Goal: Task Accomplishment & Management: Use online tool/utility

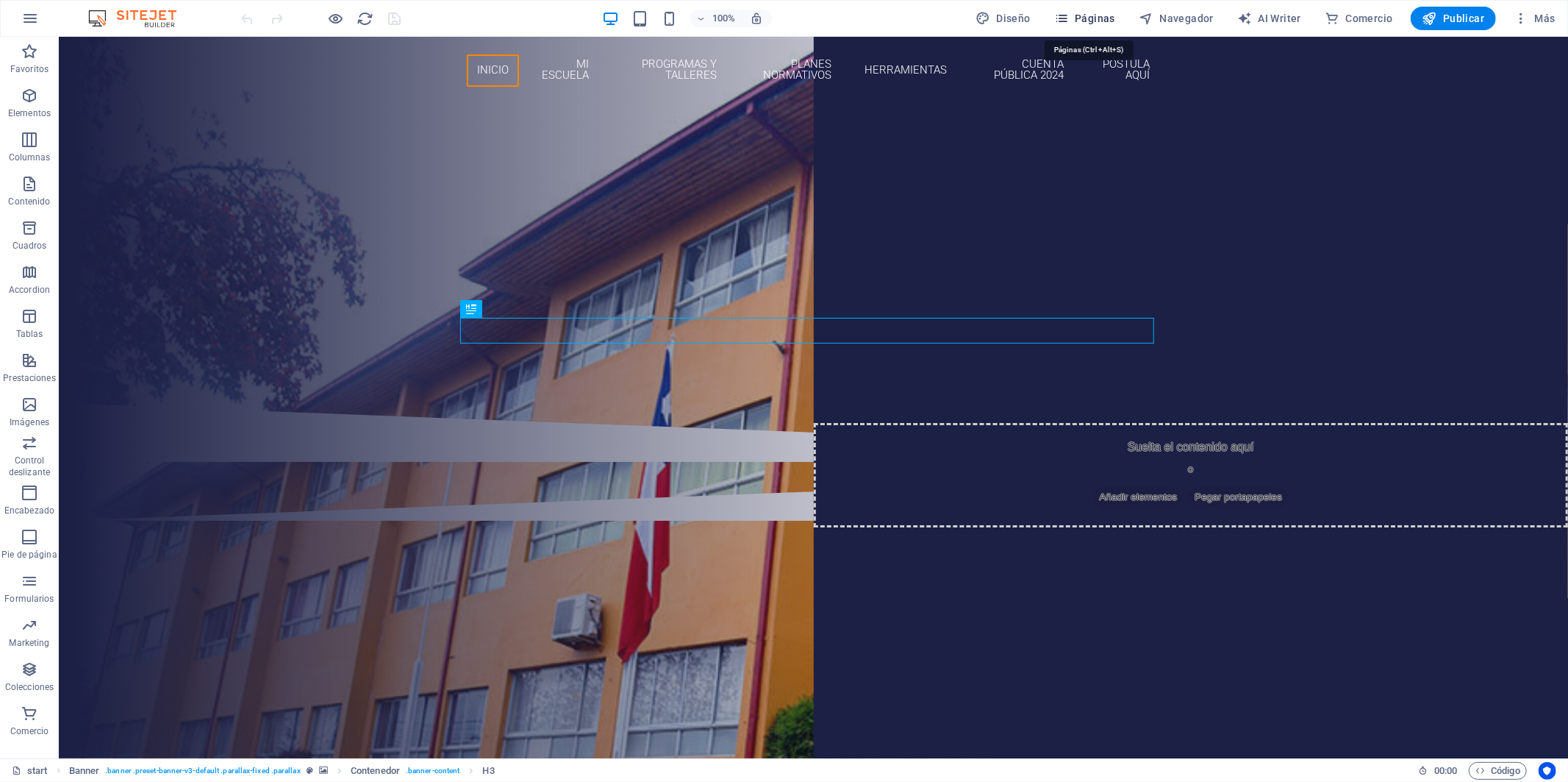
click at [1102, 16] on span "Páginas" at bounding box center [1084, 18] width 61 height 15
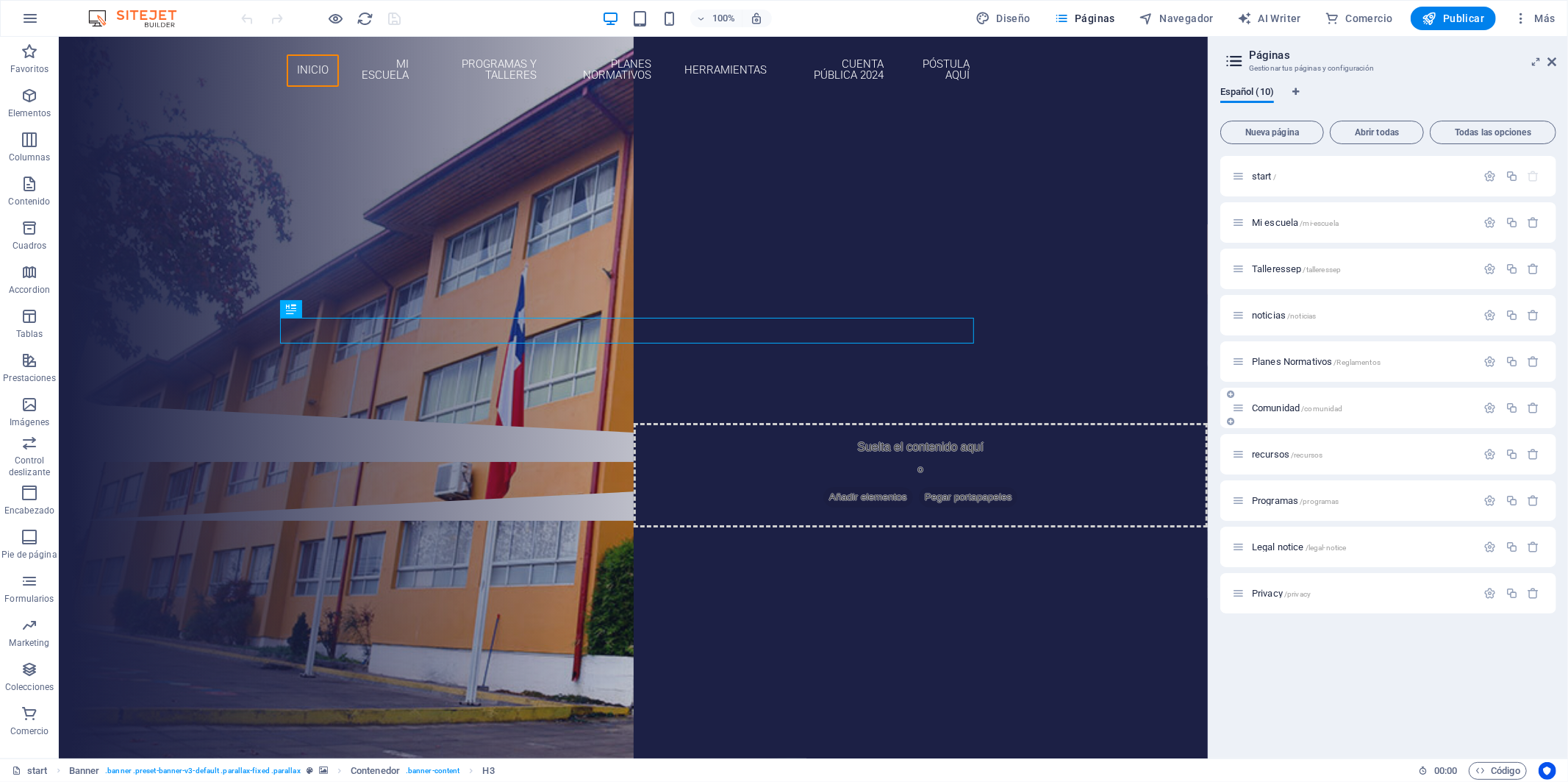
click at [1264, 406] on span "Comunidad /comunidad" at bounding box center [1297, 407] width 91 height 11
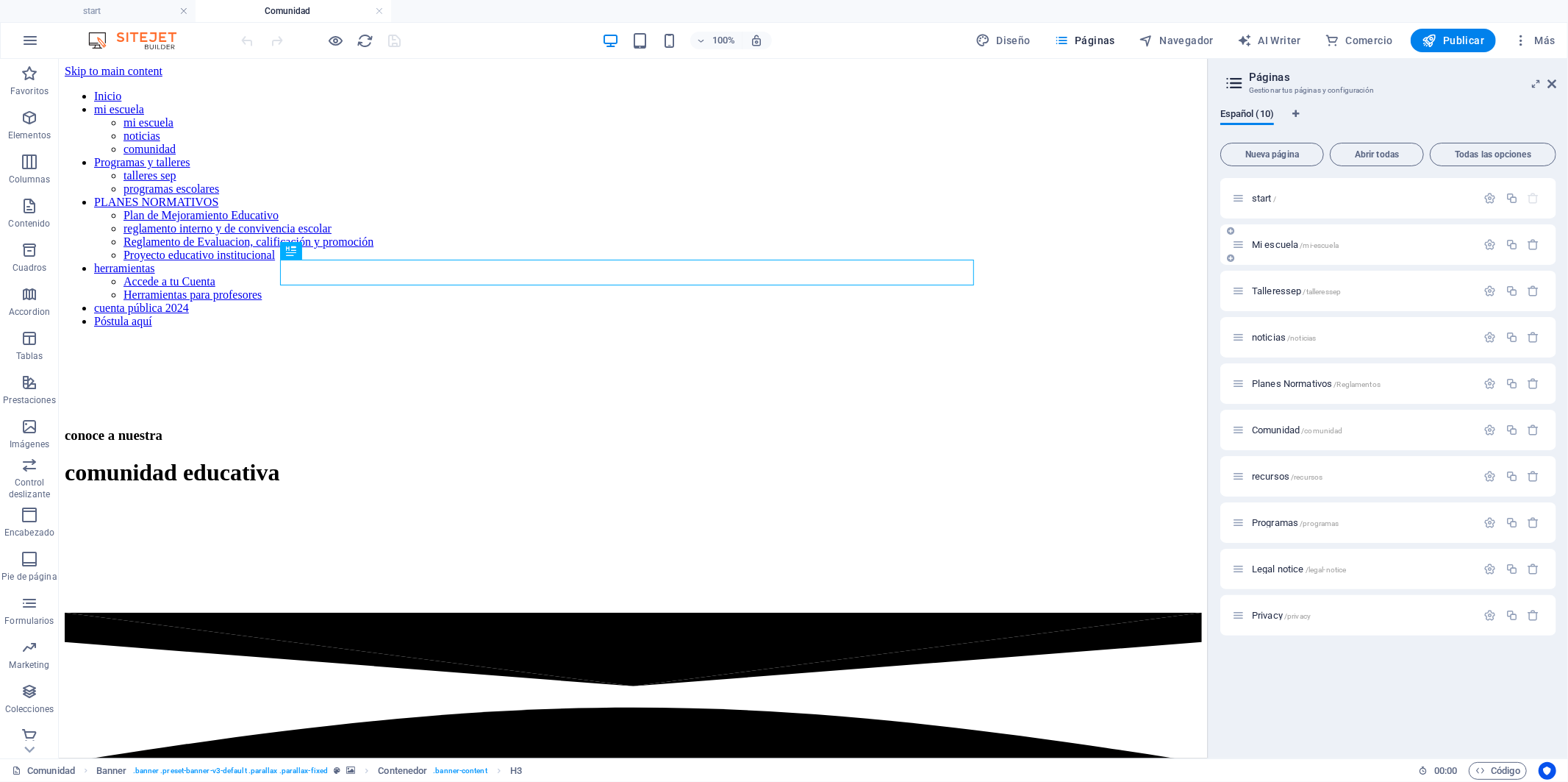
click at [1265, 240] on span "Mi escuela /mi-escuela" at bounding box center [1294, 245] width 86 height 11
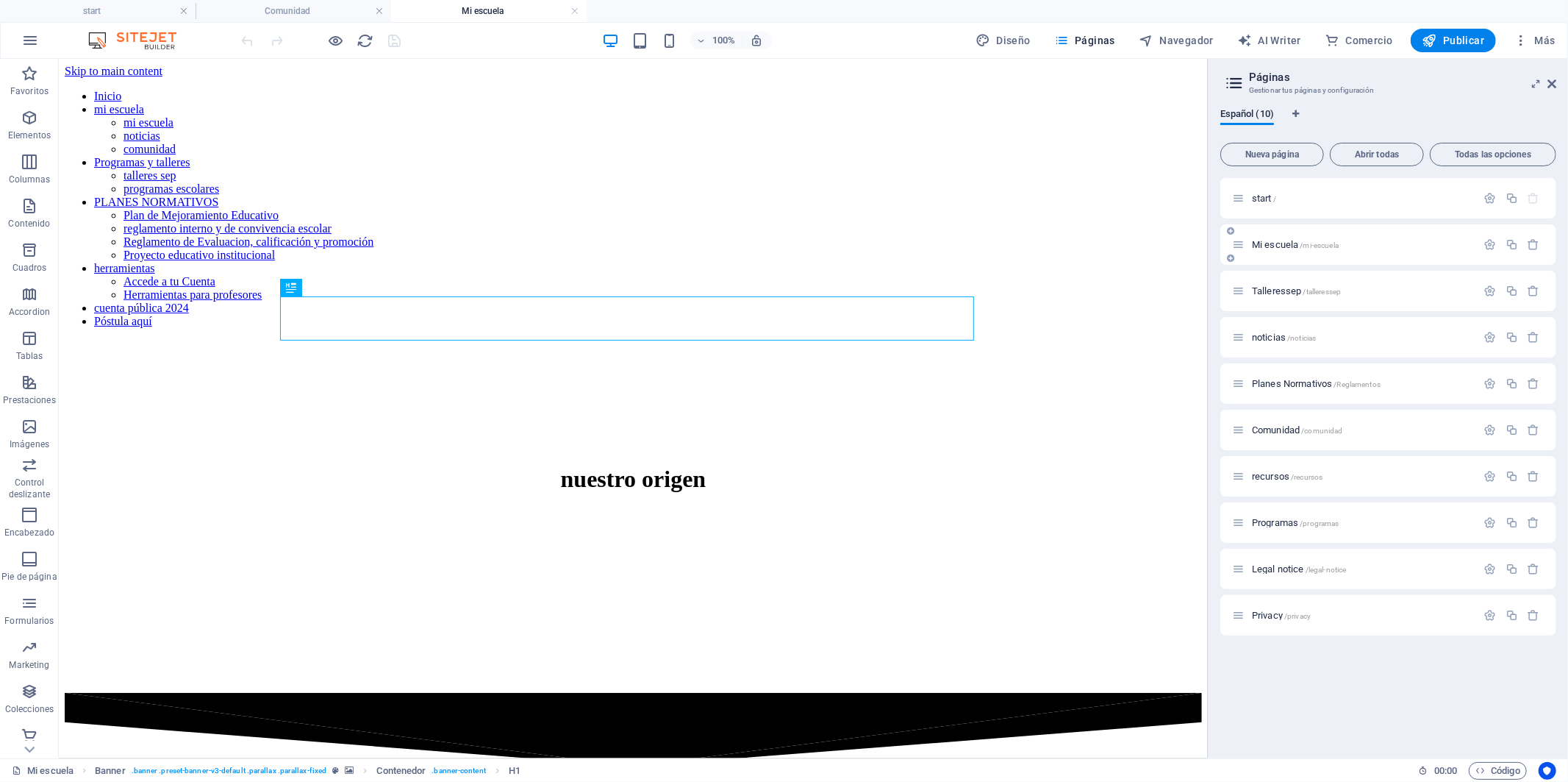
click at [1265, 245] on span "Mi escuela /mi-escuela" at bounding box center [1294, 245] width 86 height 11
click at [1348, 152] on span "Abrir todas" at bounding box center [1376, 155] width 81 height 9
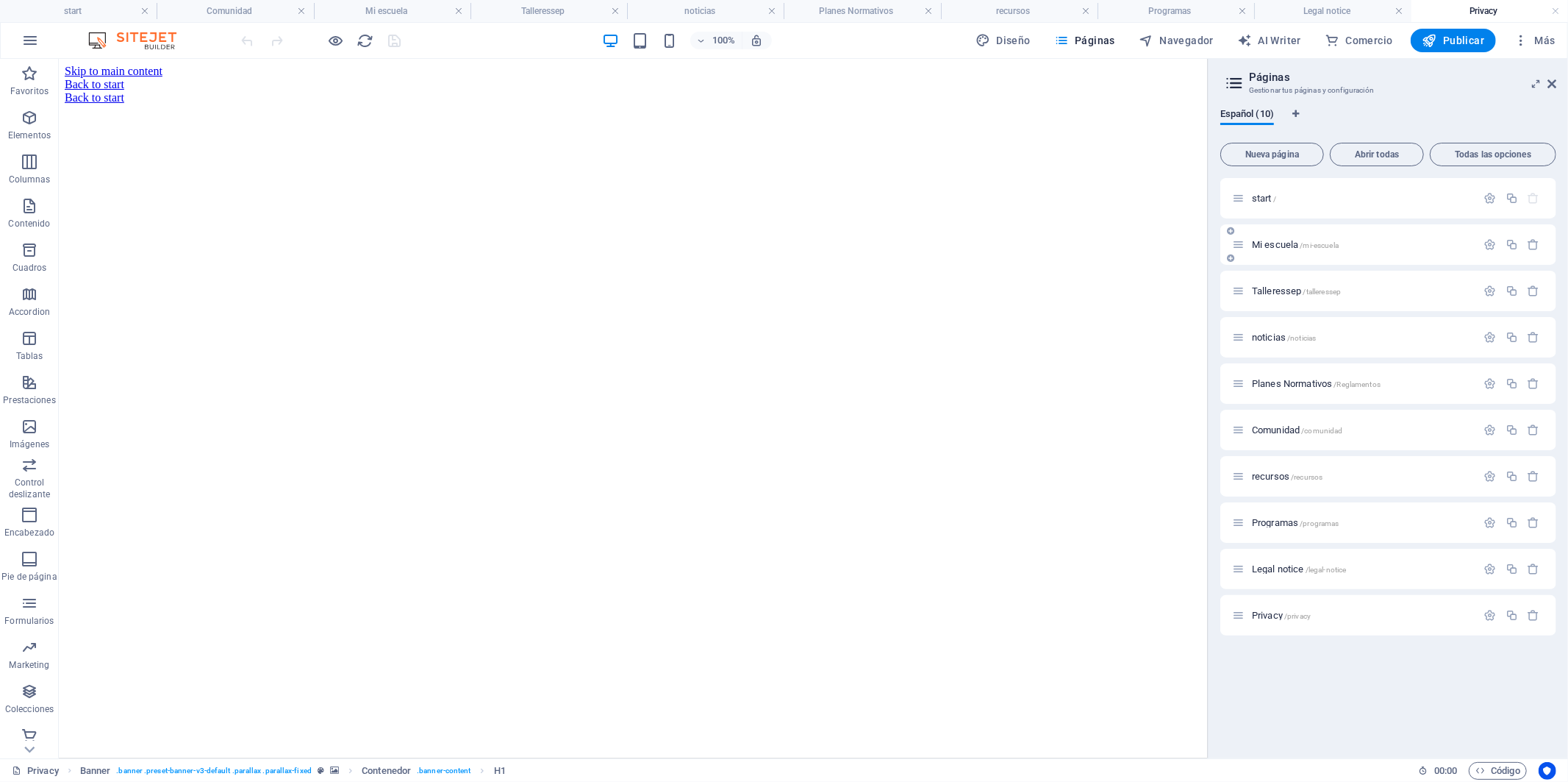
click at [1267, 244] on span "Mi escuela /mi-escuela" at bounding box center [1294, 245] width 86 height 11
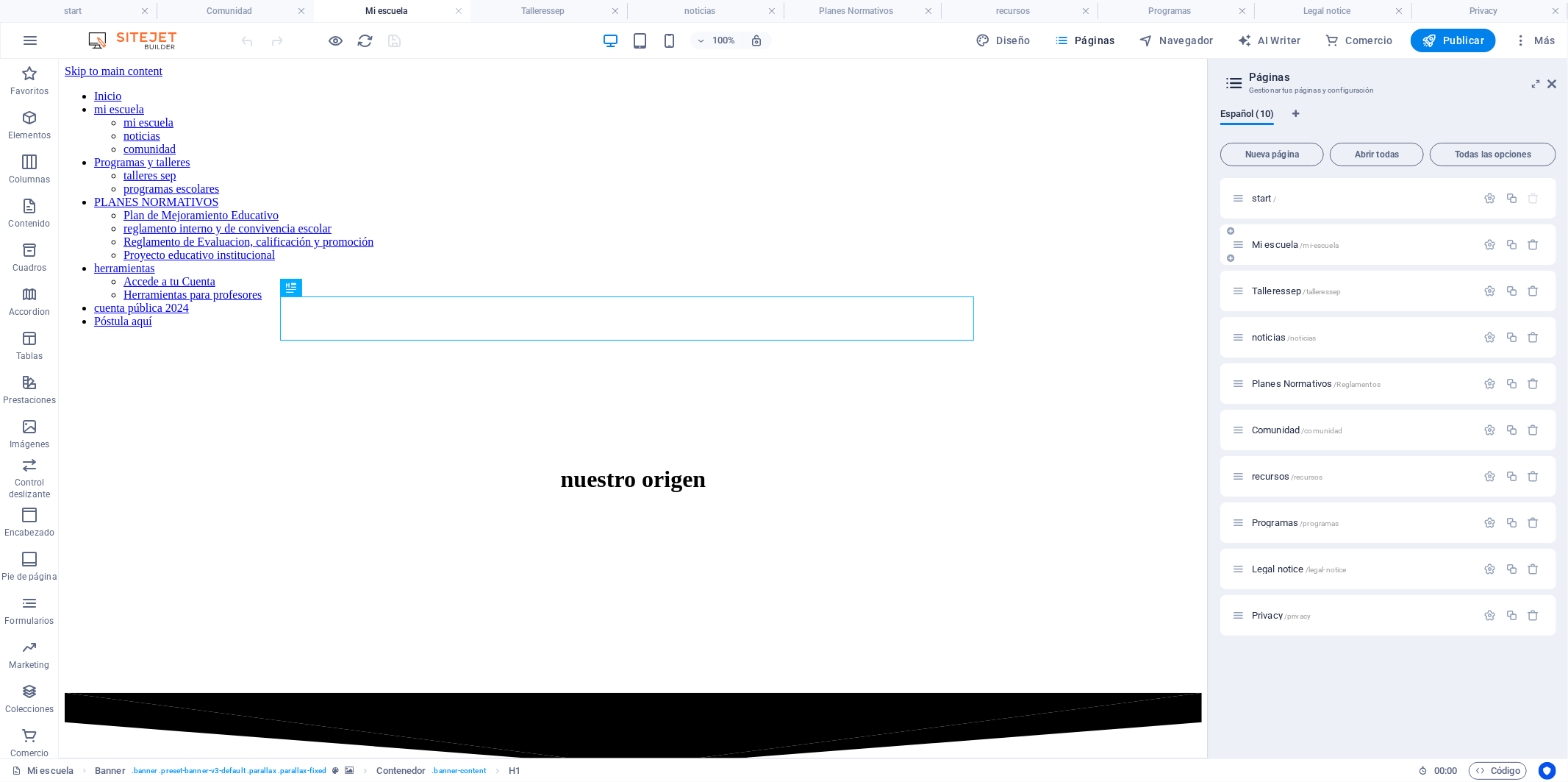
click at [1231, 258] on icon at bounding box center [1231, 258] width 7 height 9
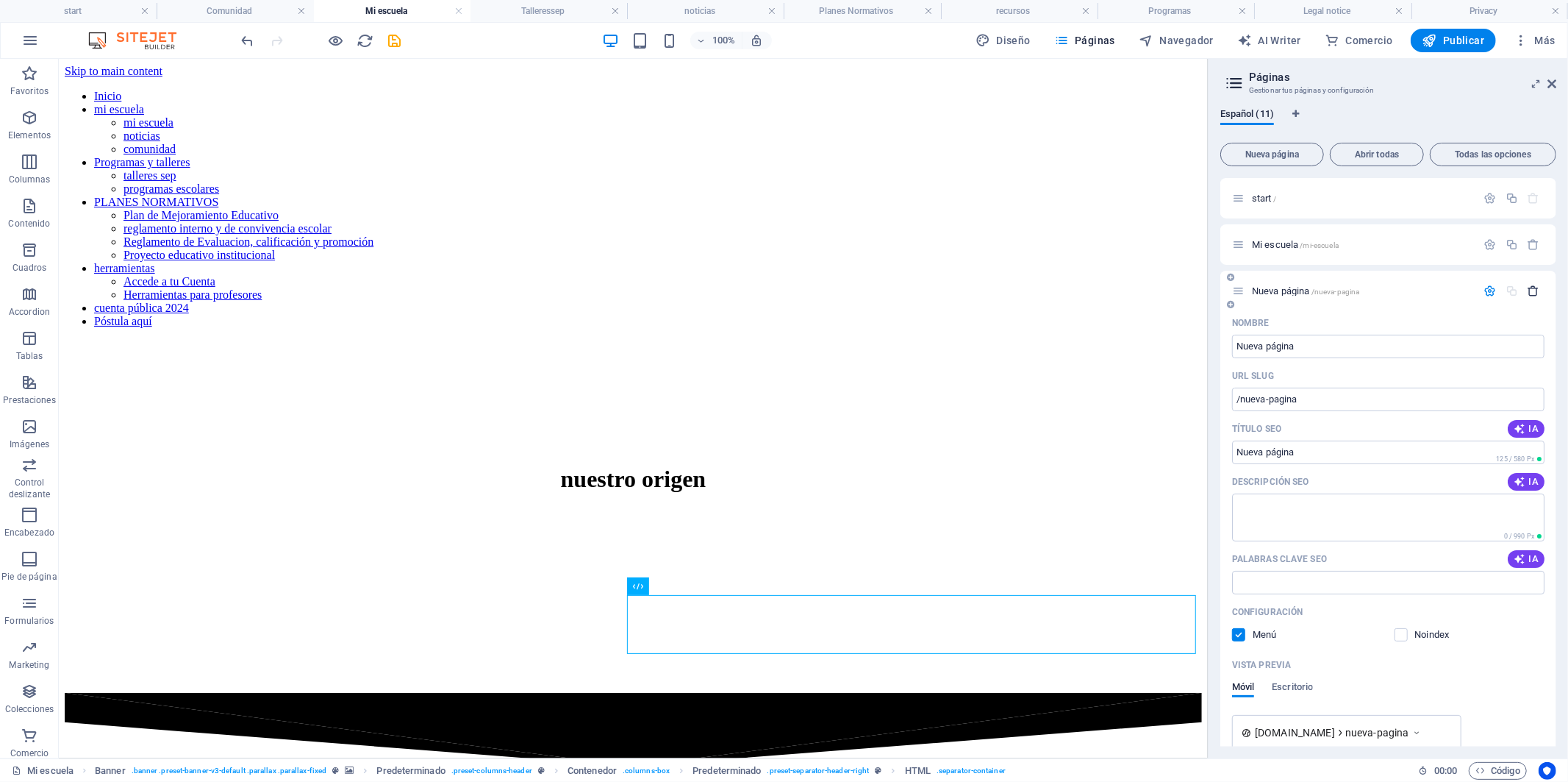
click at [1530, 293] on icon "button" at bounding box center [1534, 291] width 13 height 13
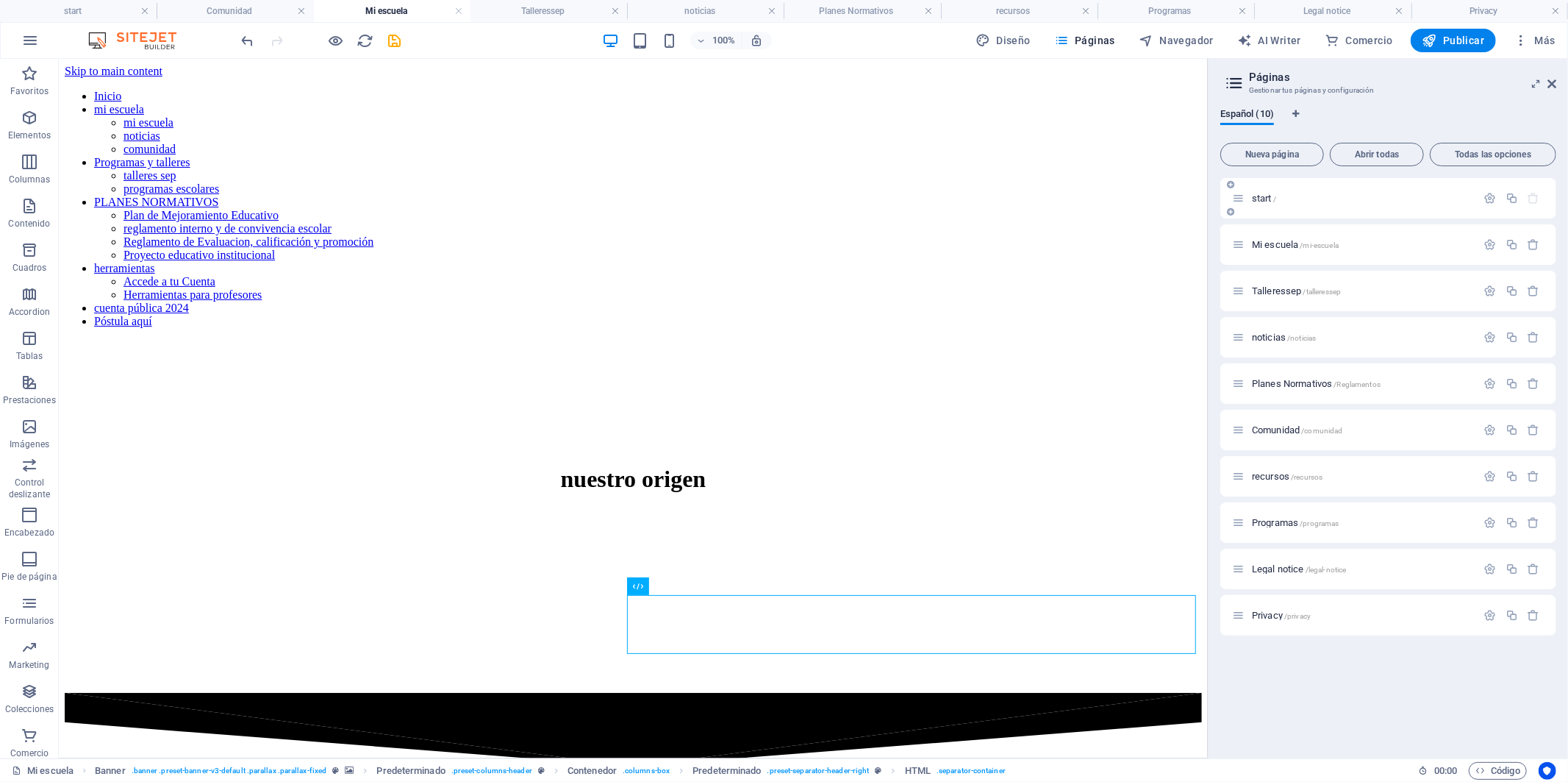
click at [1261, 195] on span "start /" at bounding box center [1263, 198] width 25 height 11
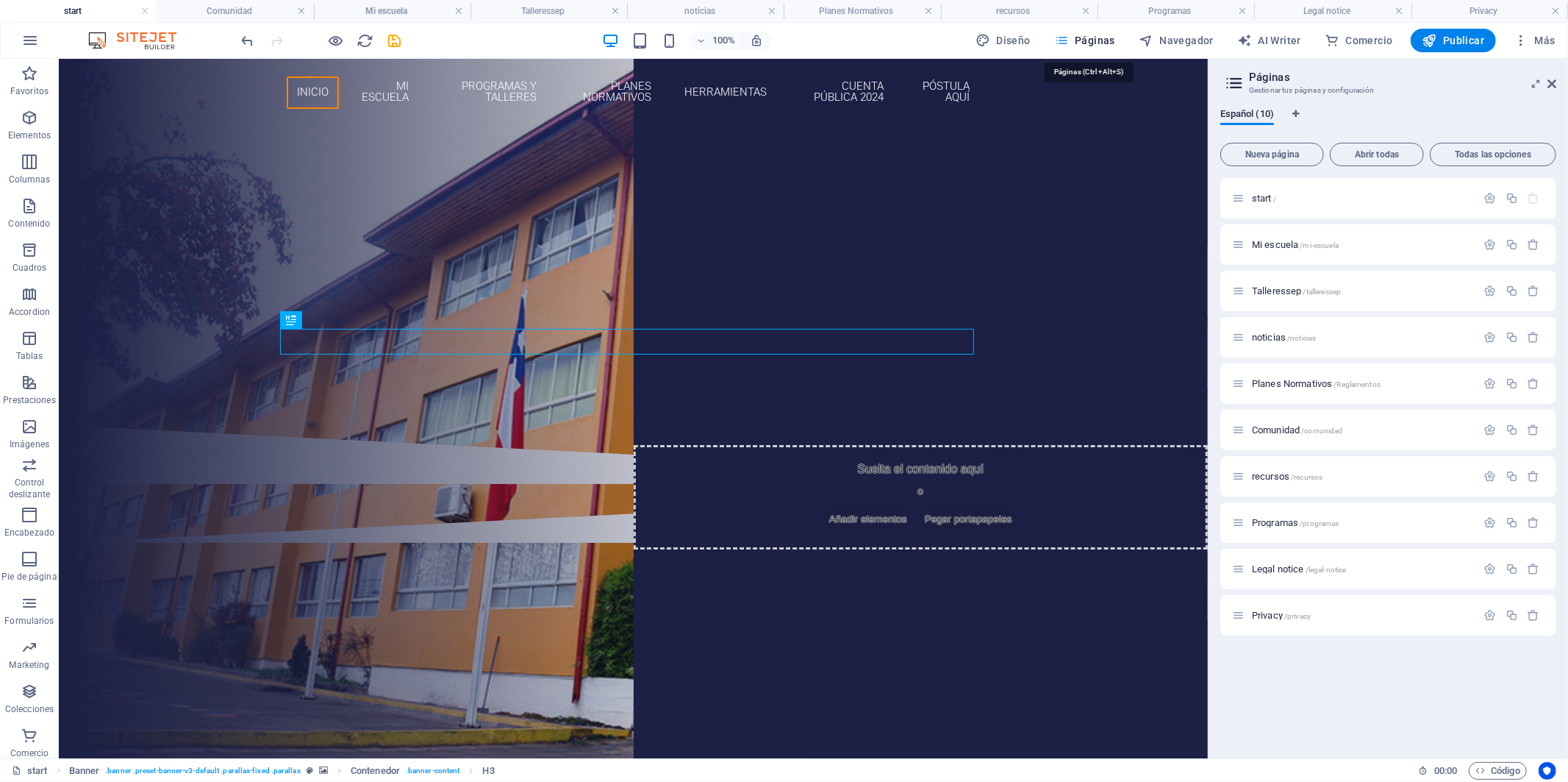
click at [1078, 31] on button "Páginas" at bounding box center [1084, 41] width 73 height 24
click at [1074, 41] on span "Páginas" at bounding box center [1084, 40] width 61 height 15
click at [30, 37] on icon "button" at bounding box center [29, 40] width 17 height 17
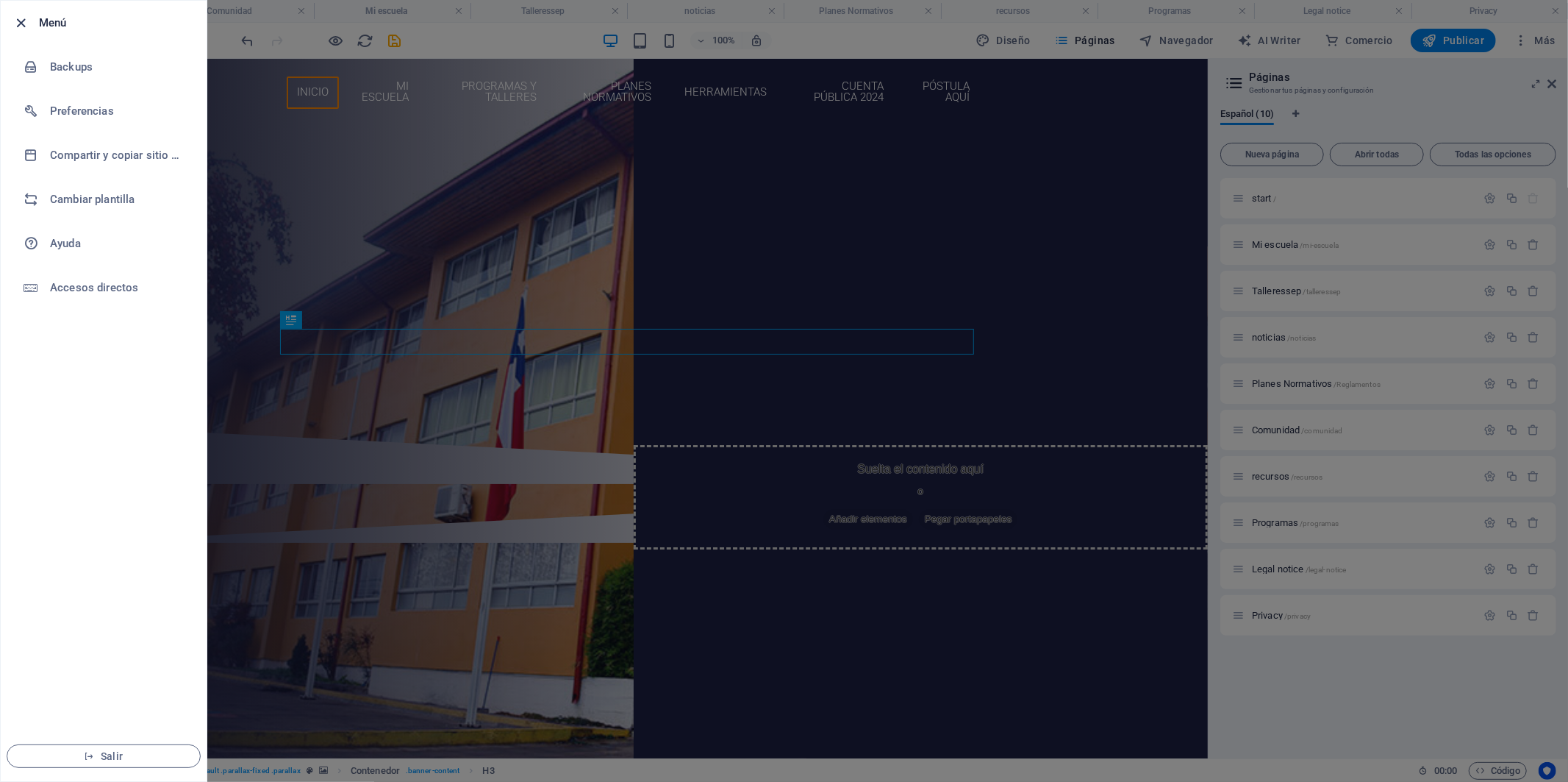
click at [20, 25] on icon "button" at bounding box center [22, 23] width 17 height 17
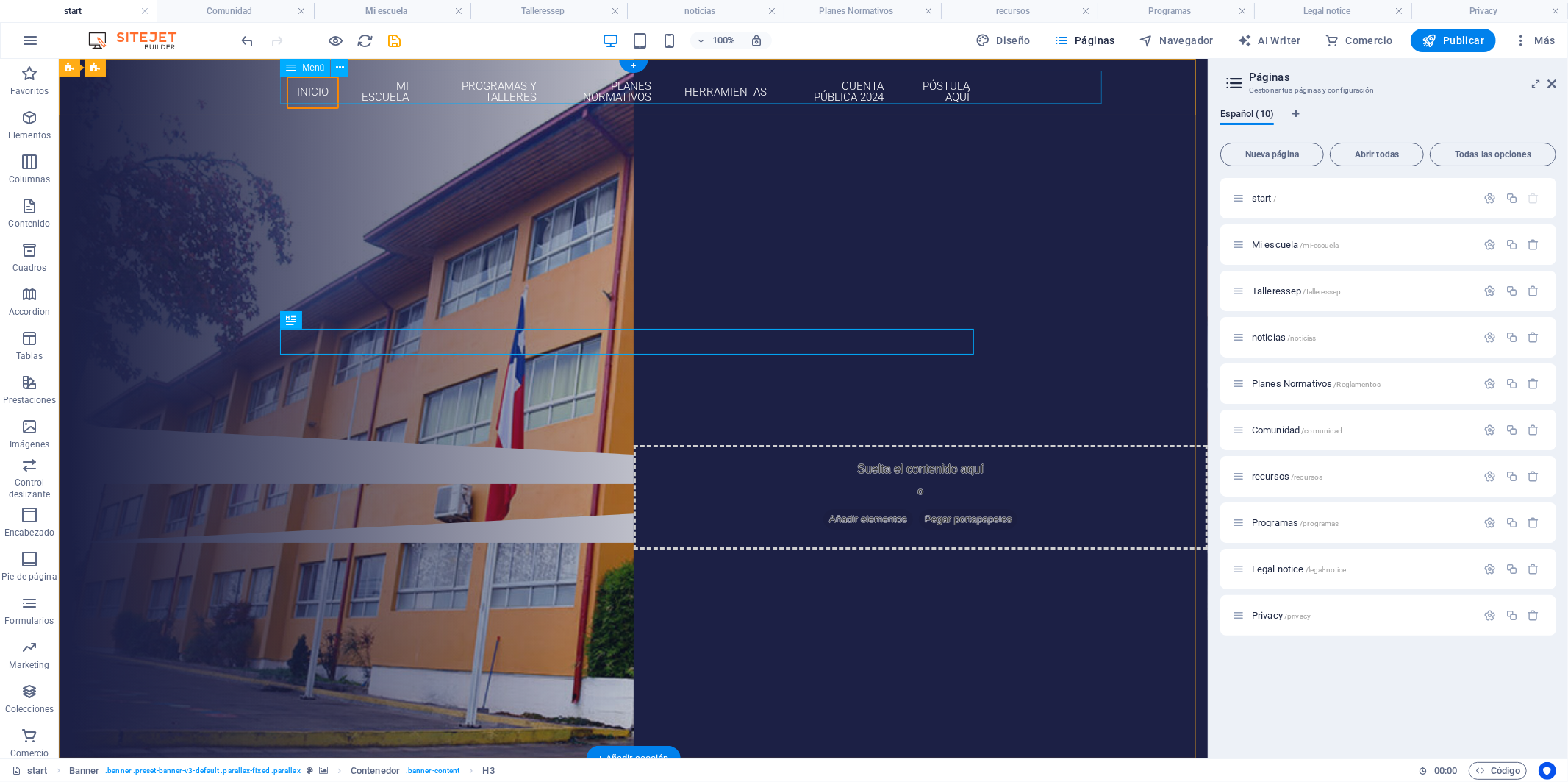
click at [390, 85] on nav "Inicio mi escuela mi escuela noticias comunidad Programas y talleres talleres s…" at bounding box center [634, 92] width 694 height 44
select select
select select "1"
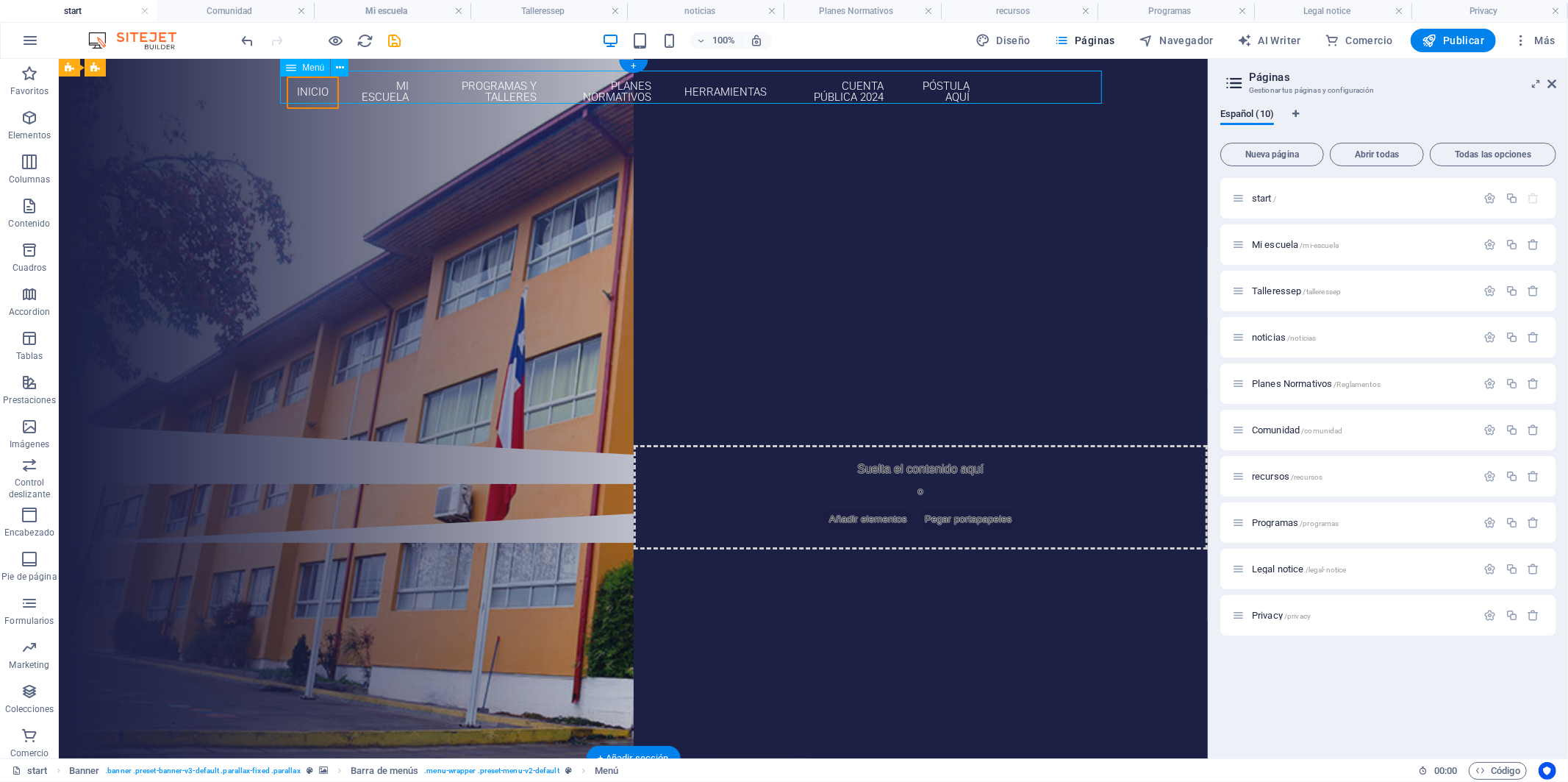
select select
select select "3"
select select
select select "5"
select select
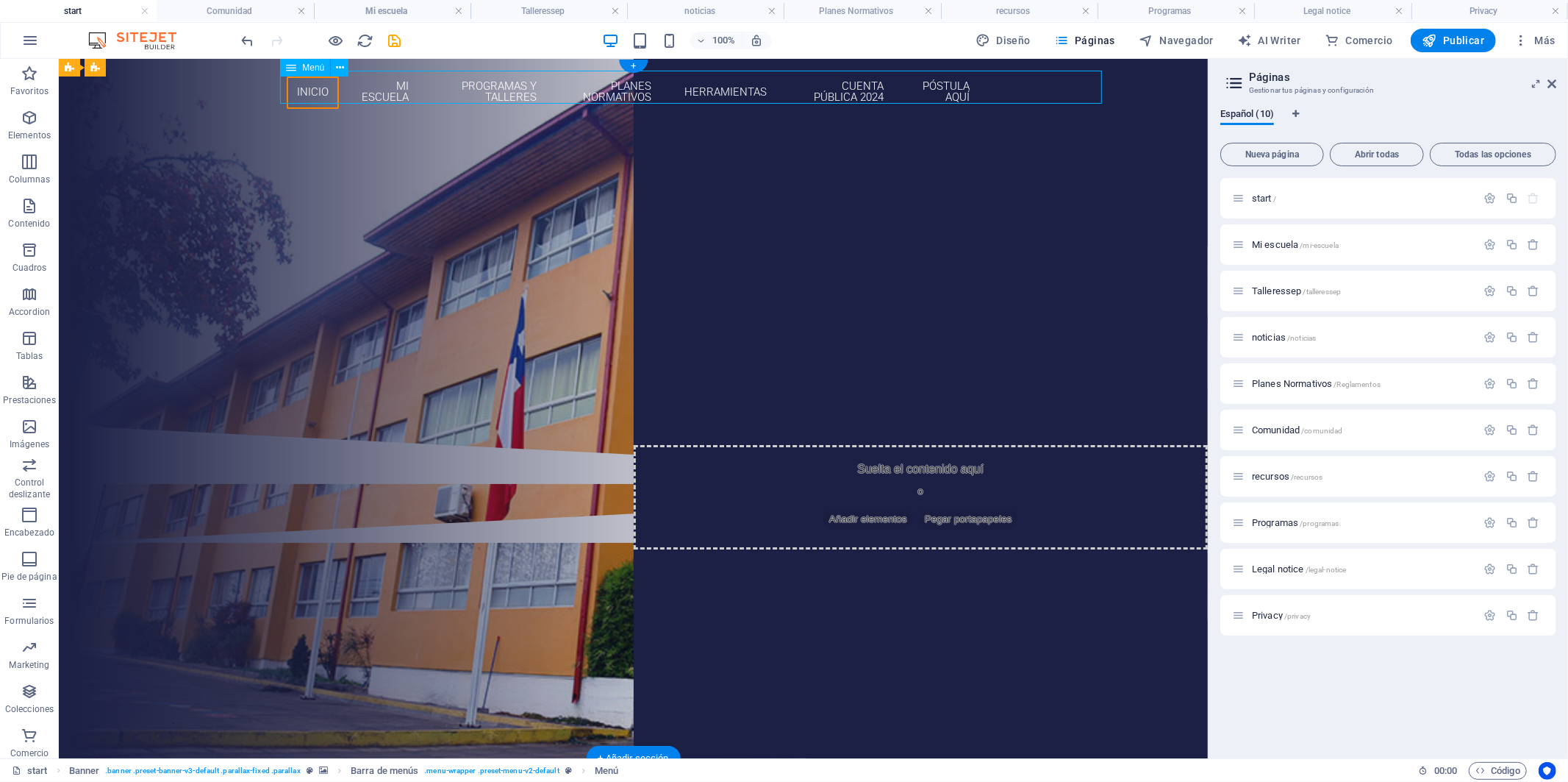
select select "2"
select select
select select "7"
select select
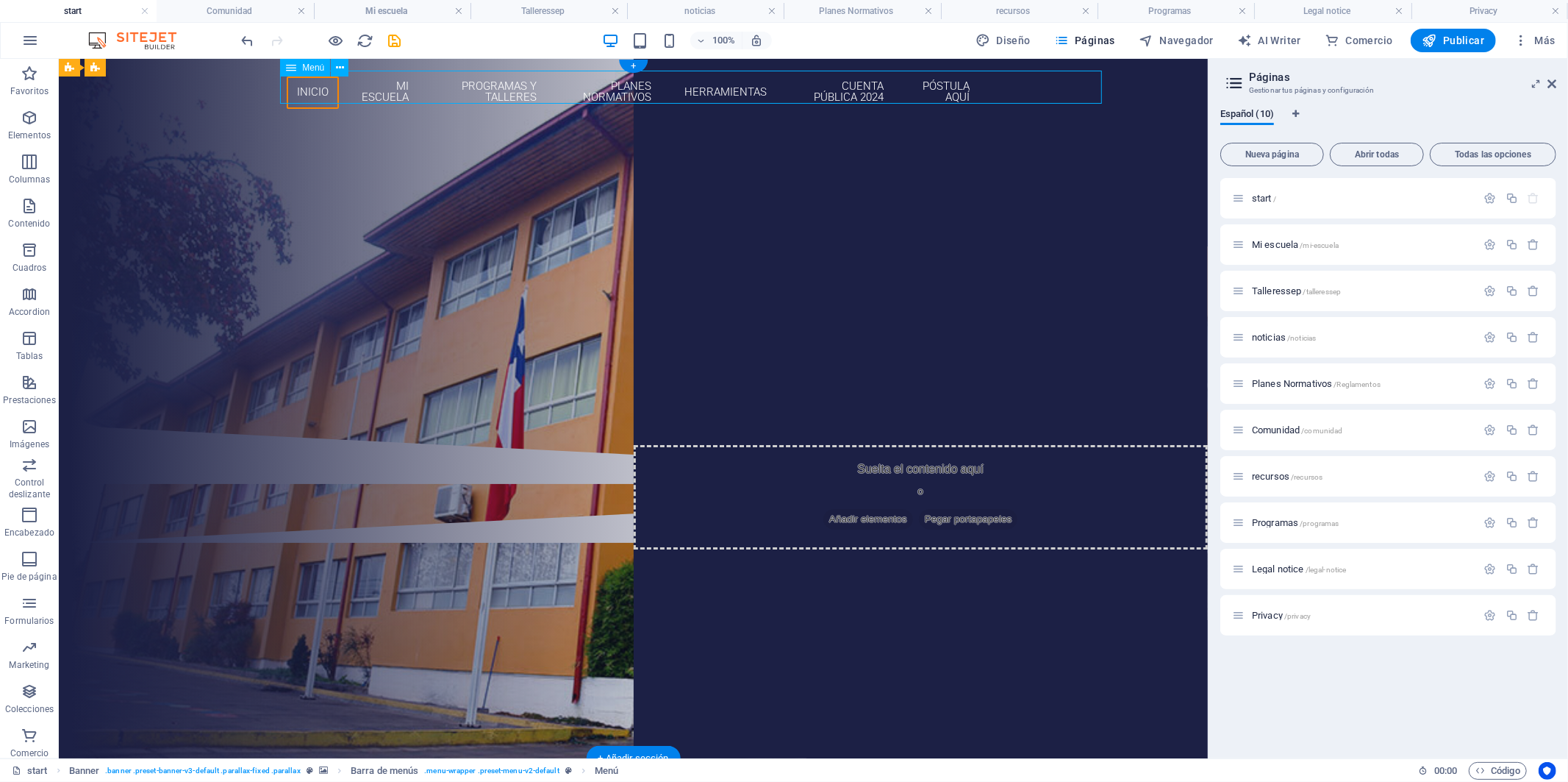
select select
select select "6"
select select
select select "overlay"
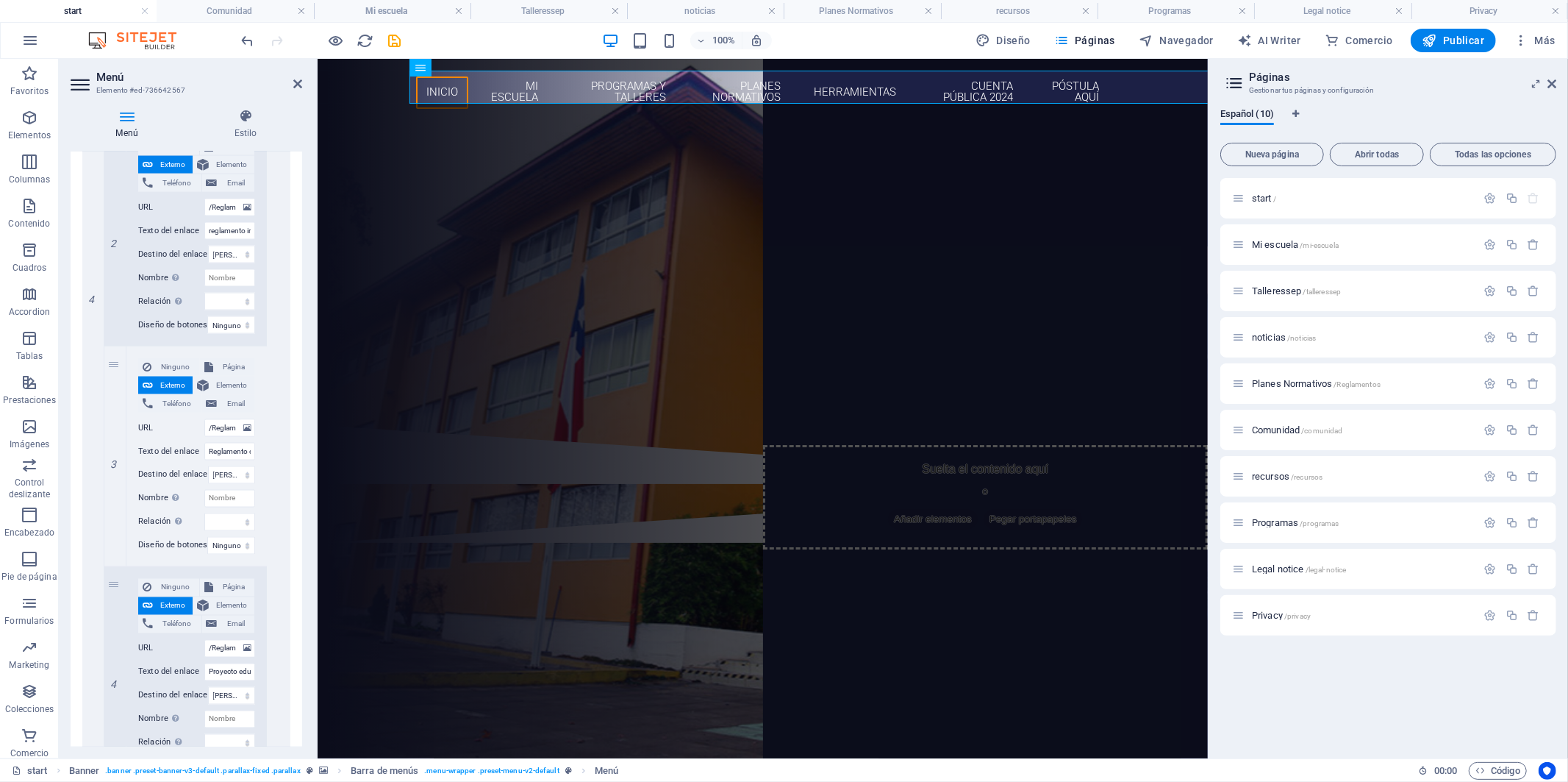
scroll to position [2010, 0]
